Goal: Navigation & Orientation: Go to known website

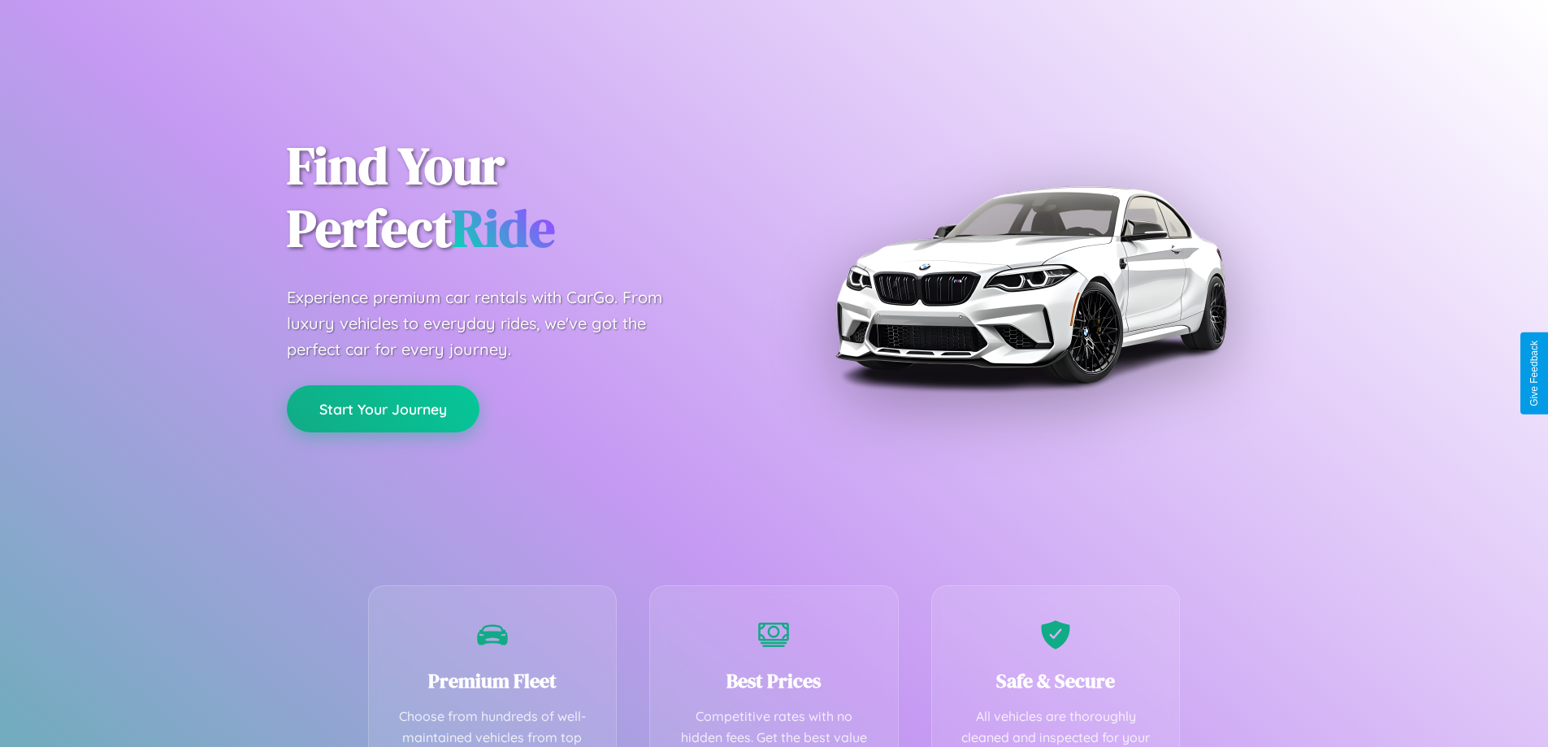
click at [383, 409] on button "Start Your Journey" at bounding box center [383, 408] width 193 height 47
click at [383, 408] on button "Start Your Journey" at bounding box center [383, 408] width 193 height 47
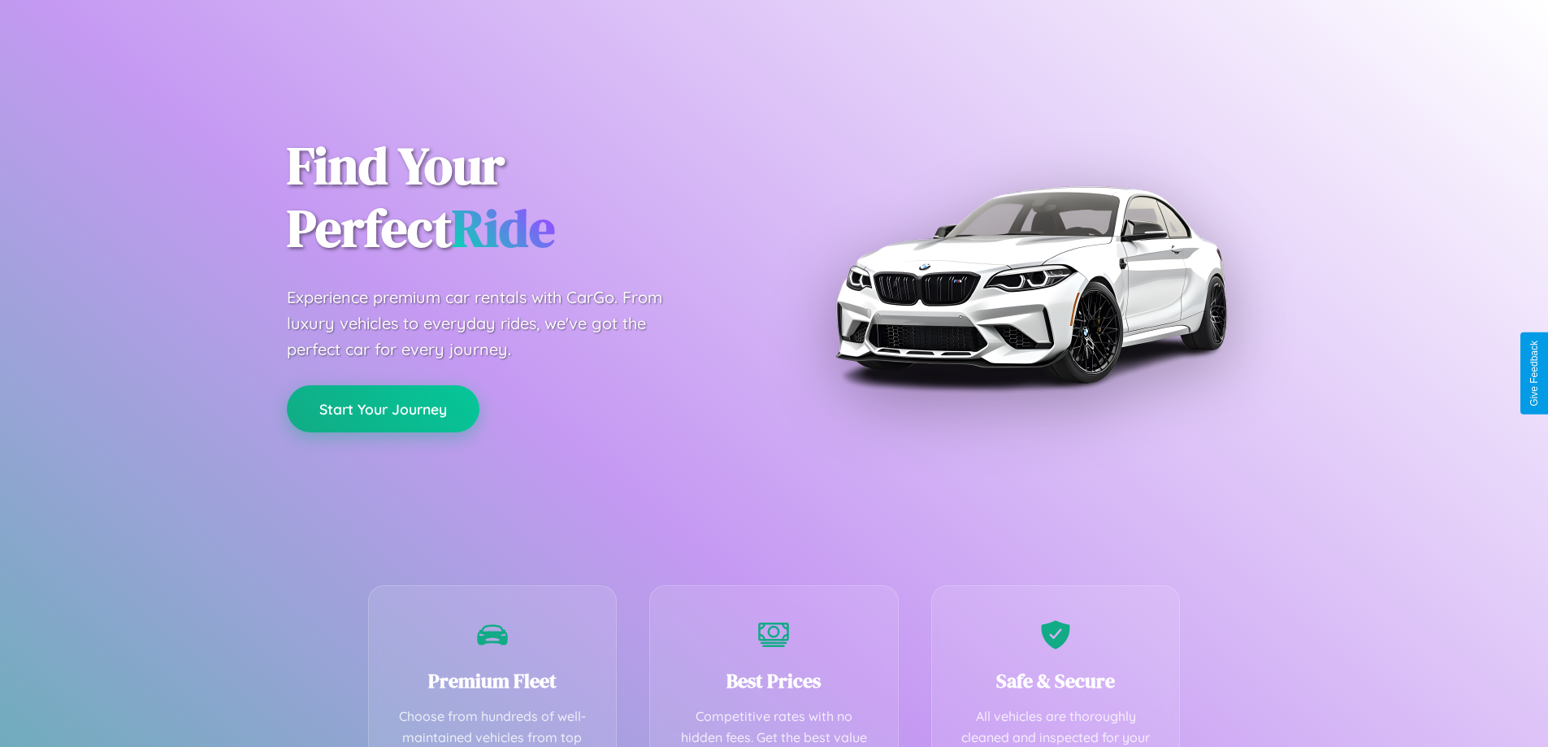
click at [383, 408] on button "Start Your Journey" at bounding box center [383, 408] width 193 height 47
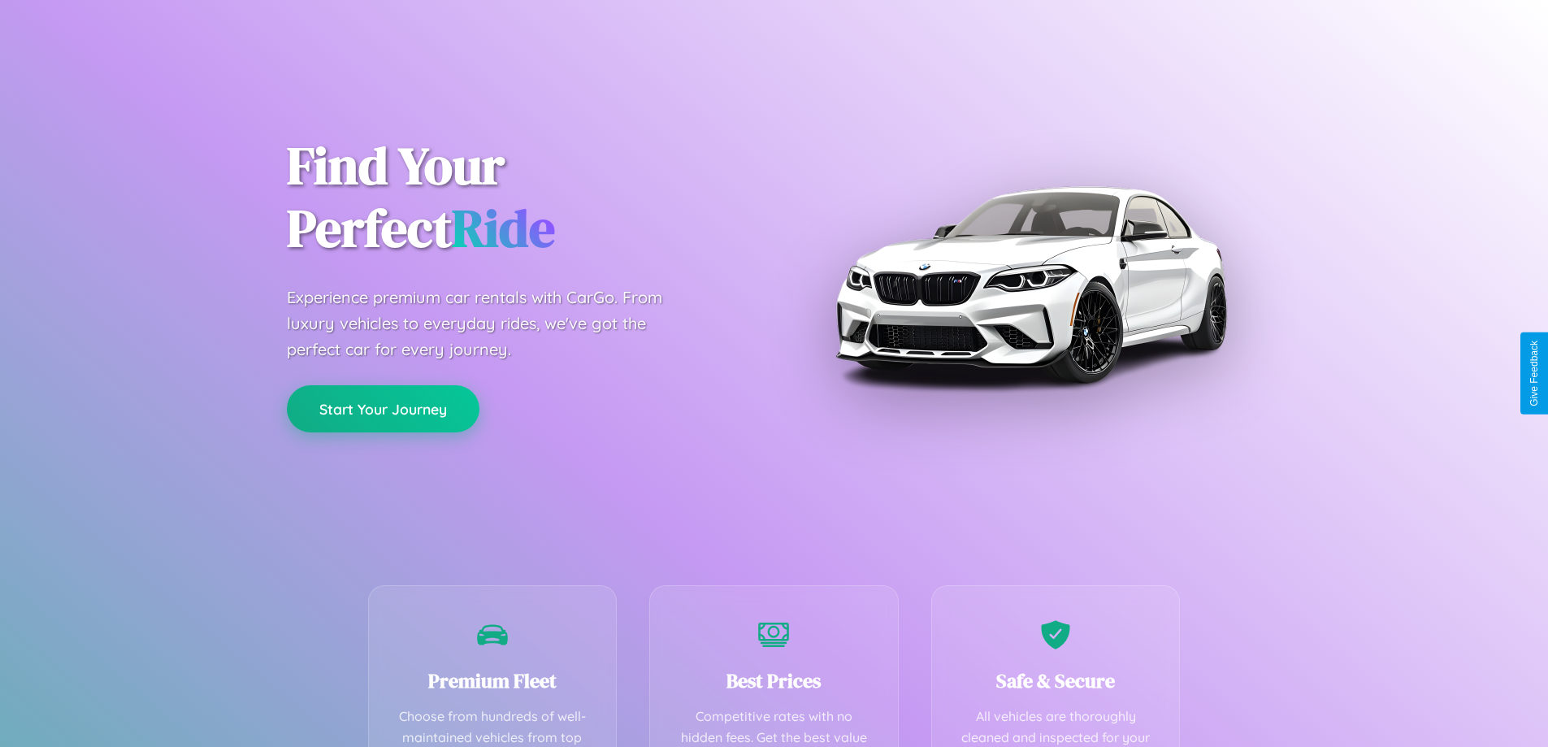
click at [383, 408] on button "Start Your Journey" at bounding box center [383, 408] width 193 height 47
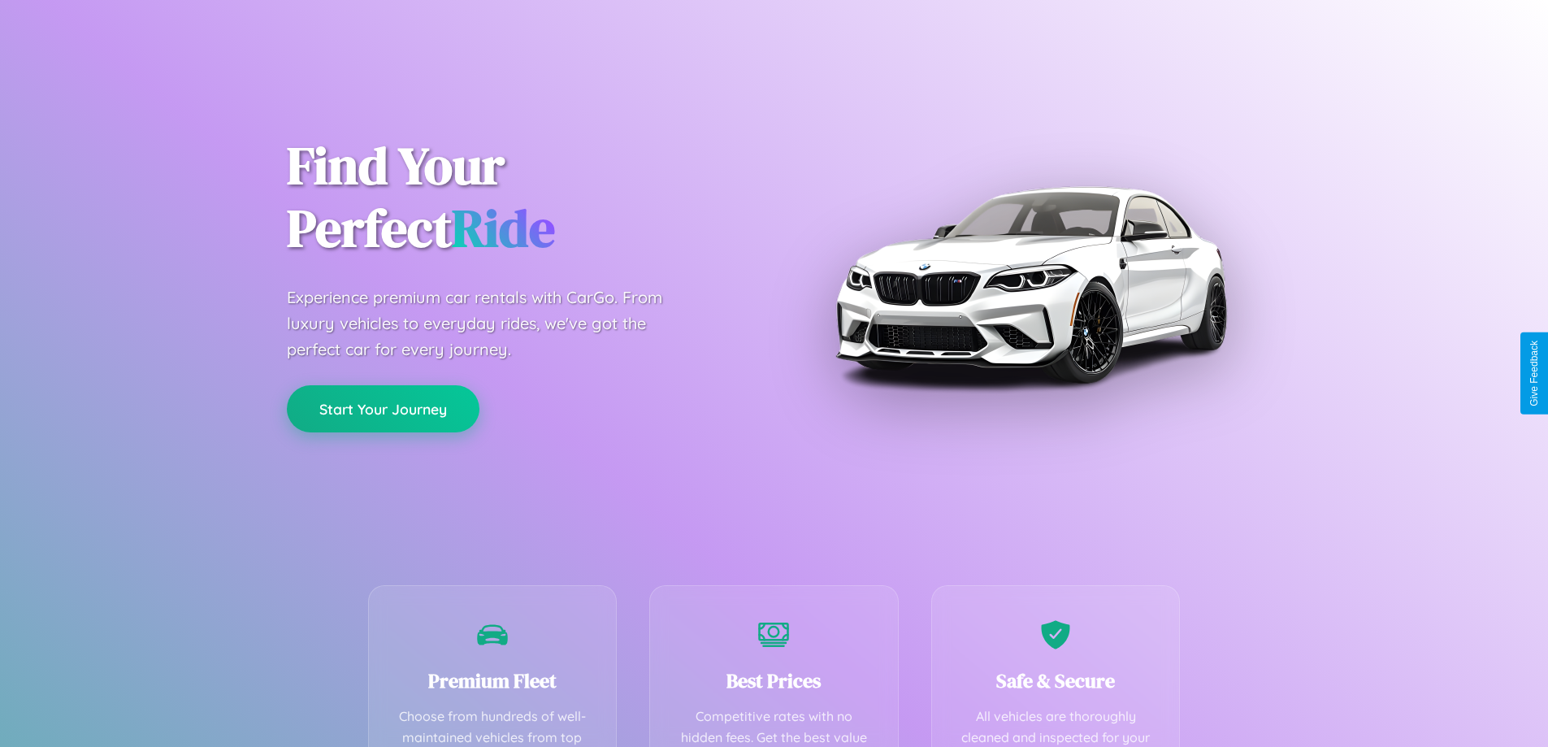
click at [383, 408] on button "Start Your Journey" at bounding box center [383, 408] width 193 height 47
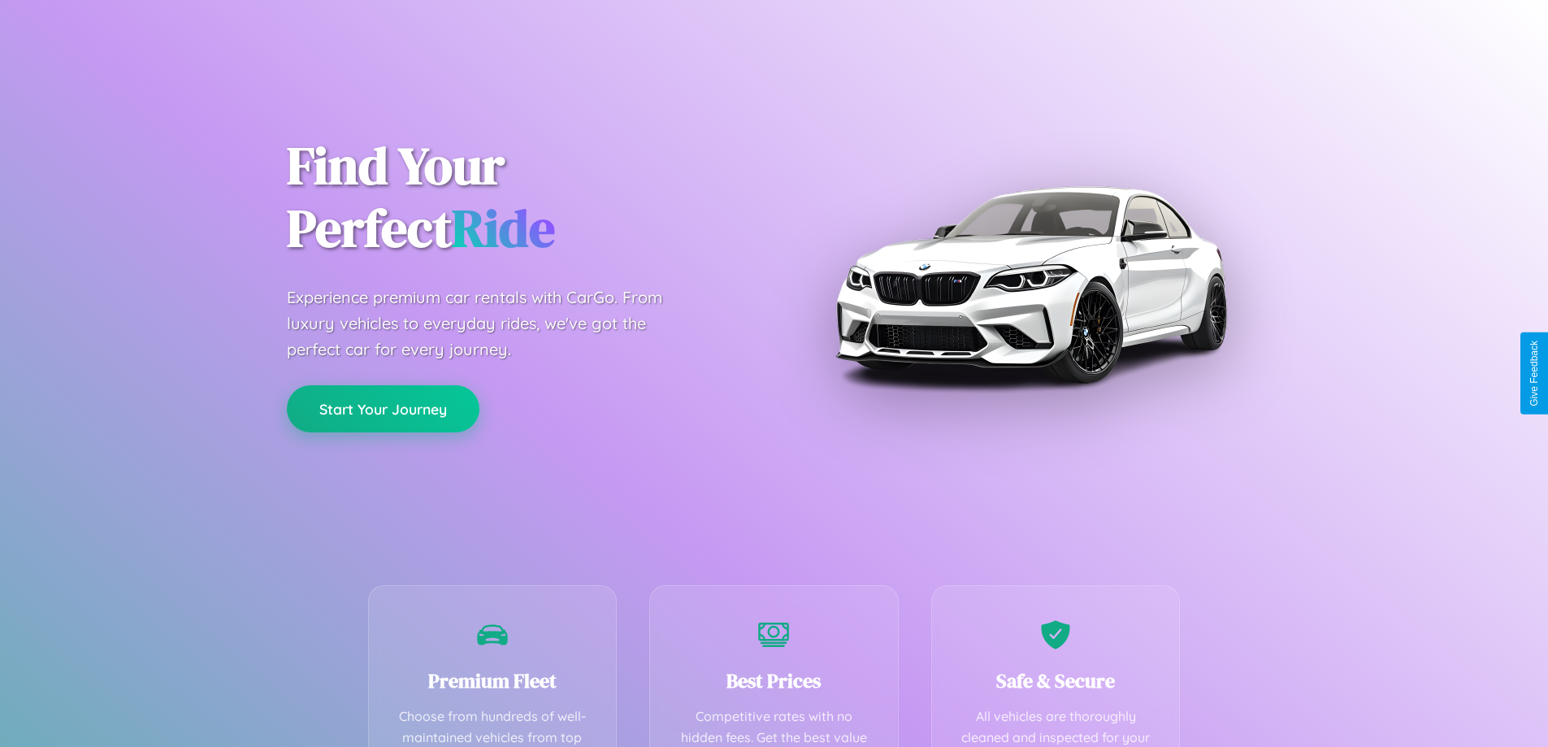
click at [383, 408] on button "Start Your Journey" at bounding box center [383, 408] width 193 height 47
